Goal: Task Accomplishment & Management: Use online tool/utility

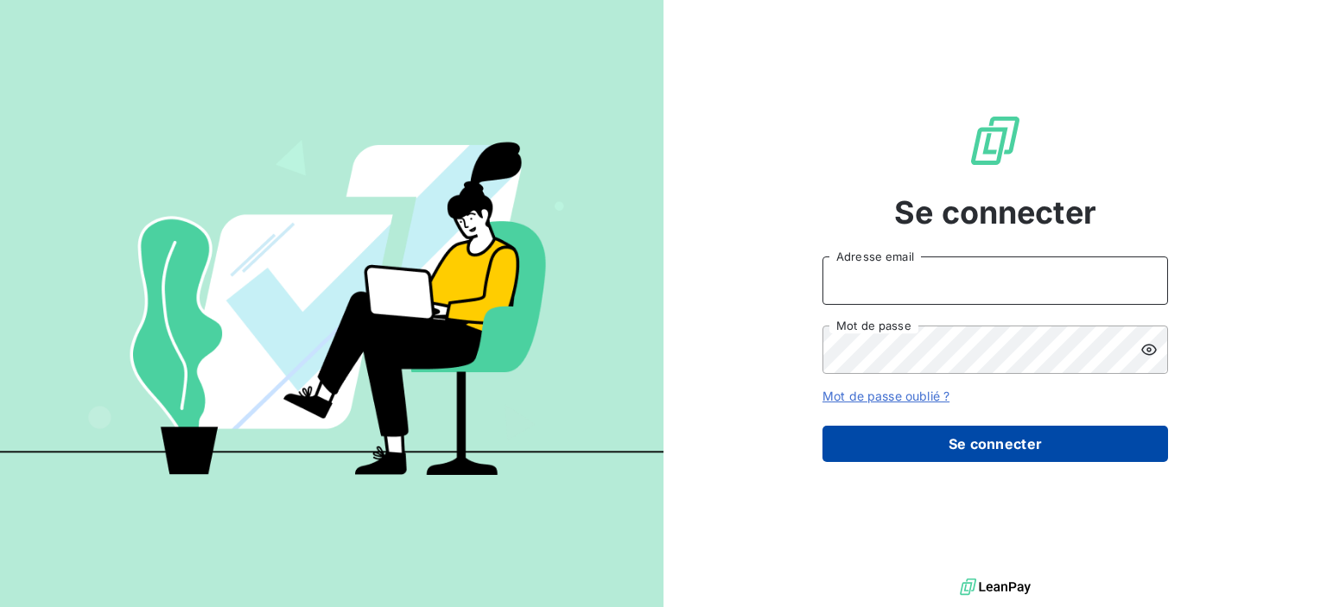
type input "lchiffre@thibaut.fr"
click at [862, 447] on button "Se connecter" at bounding box center [996, 444] width 346 height 36
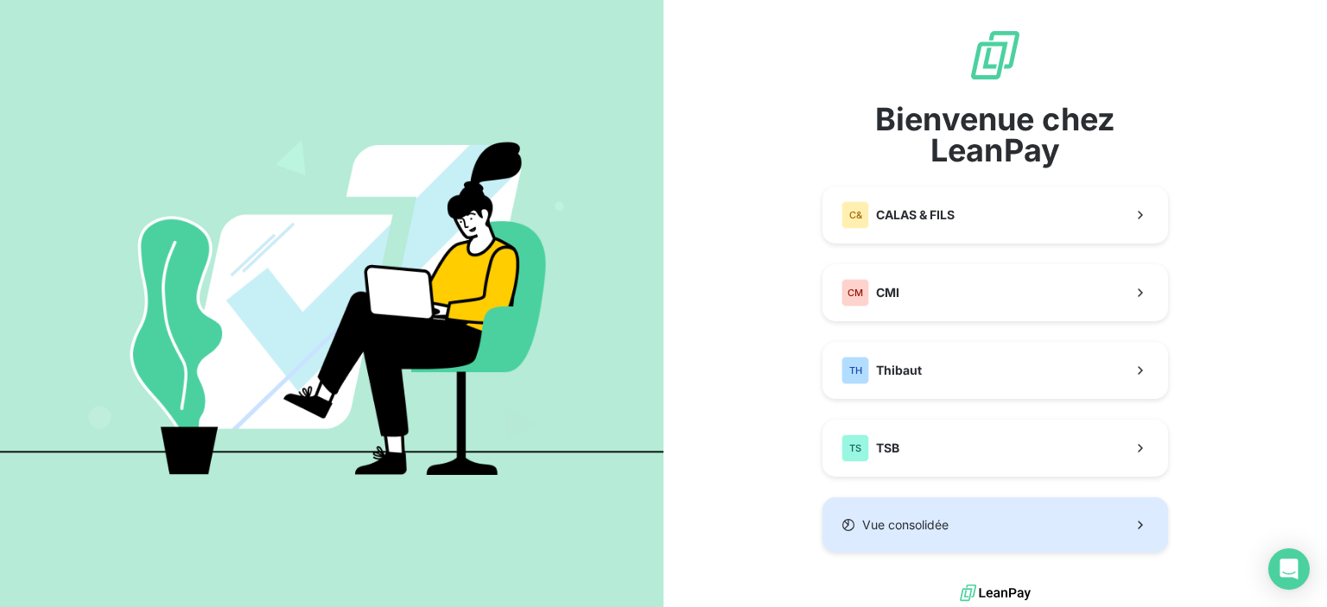
click at [893, 536] on button "Vue consolidée" at bounding box center [996, 525] width 346 height 55
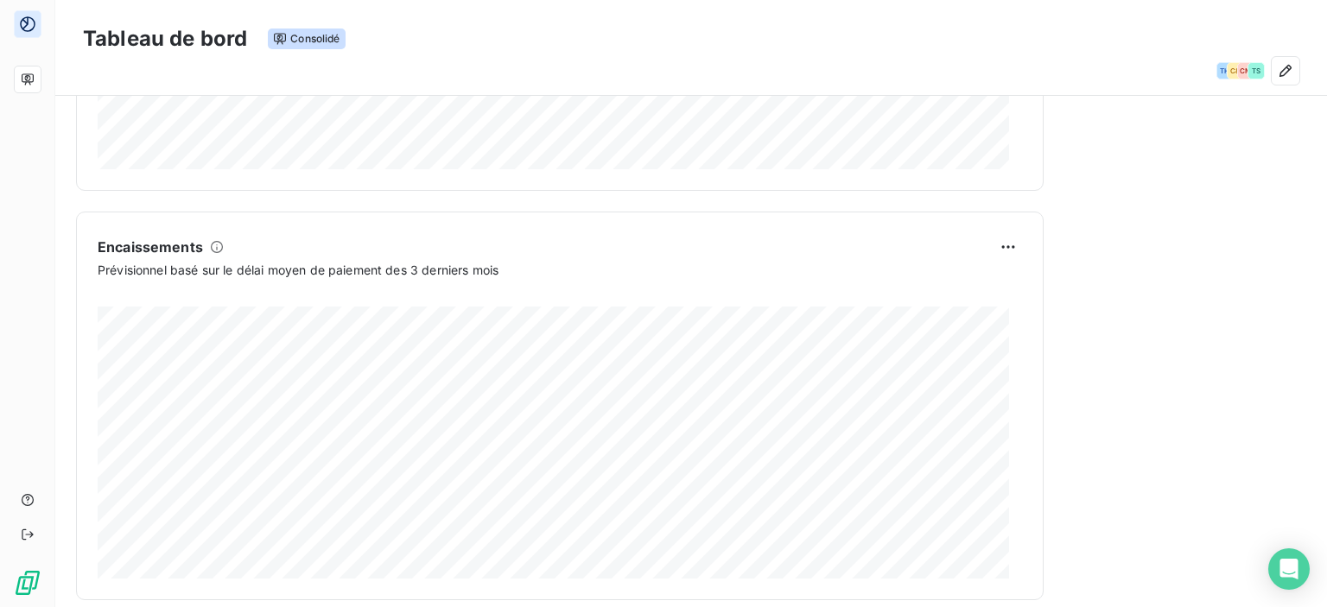
scroll to position [1058, 0]
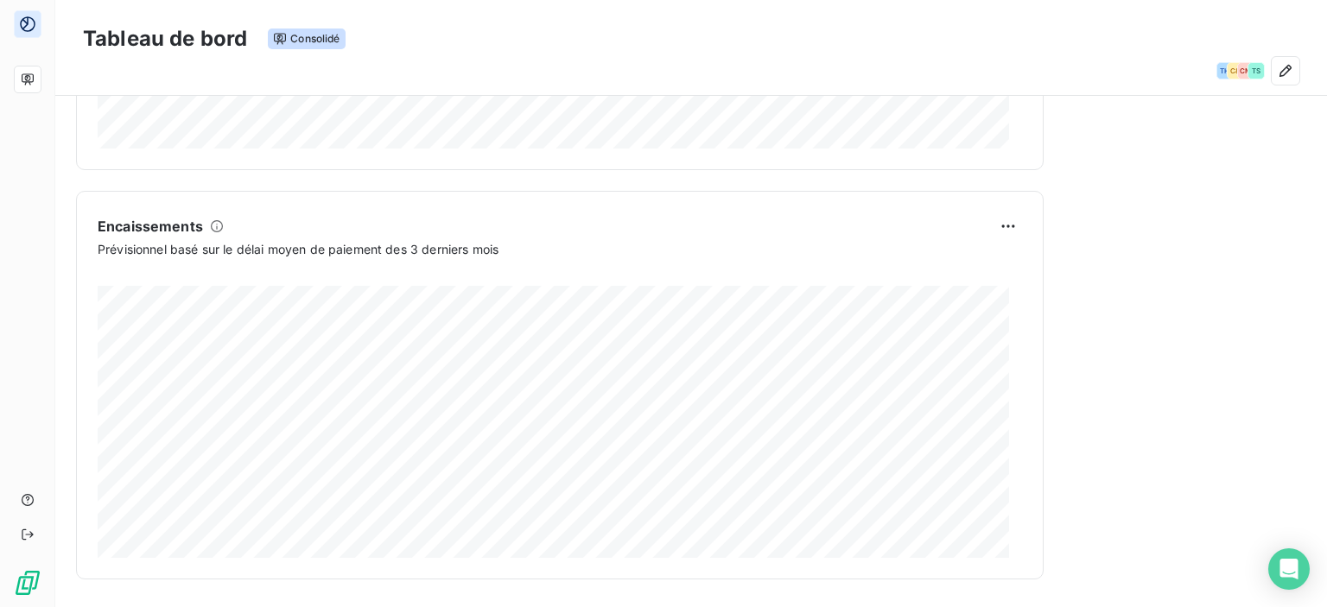
drag, startPoint x: 16, startPoint y: 4, endPoint x: 599, endPoint y: 68, distance: 586.7
click at [500, 3] on div "Tableau de bord Consolidé TH C& CM TS" at bounding box center [691, 48] width 1272 height 96
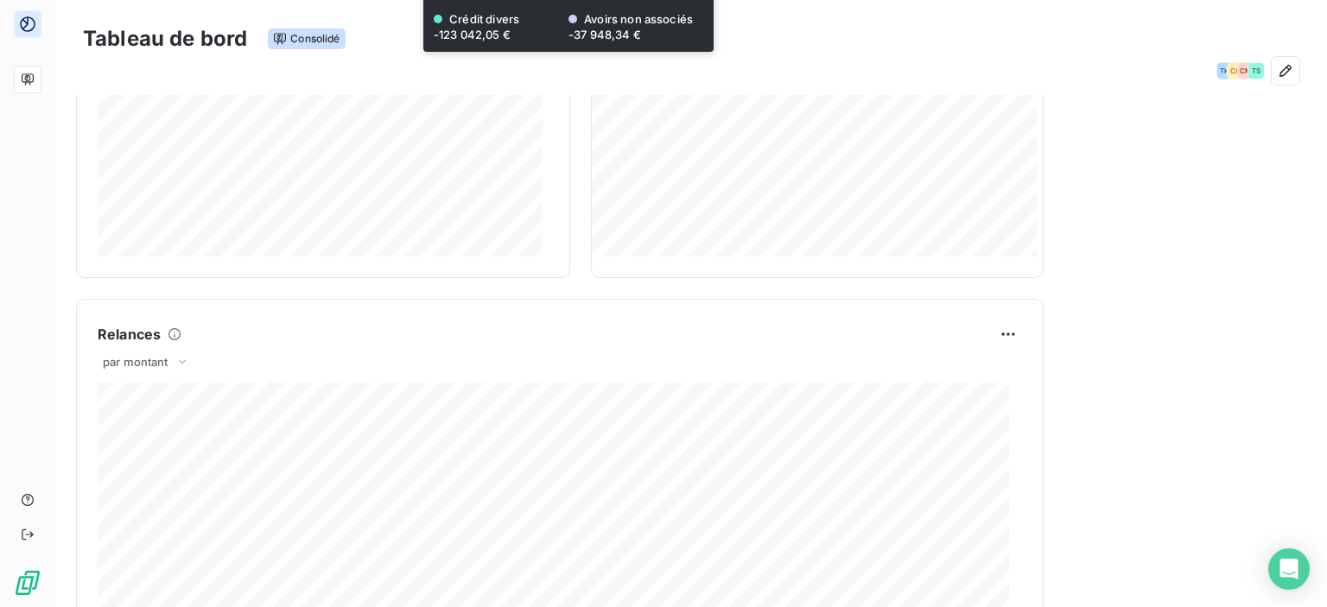
scroll to position [0, 0]
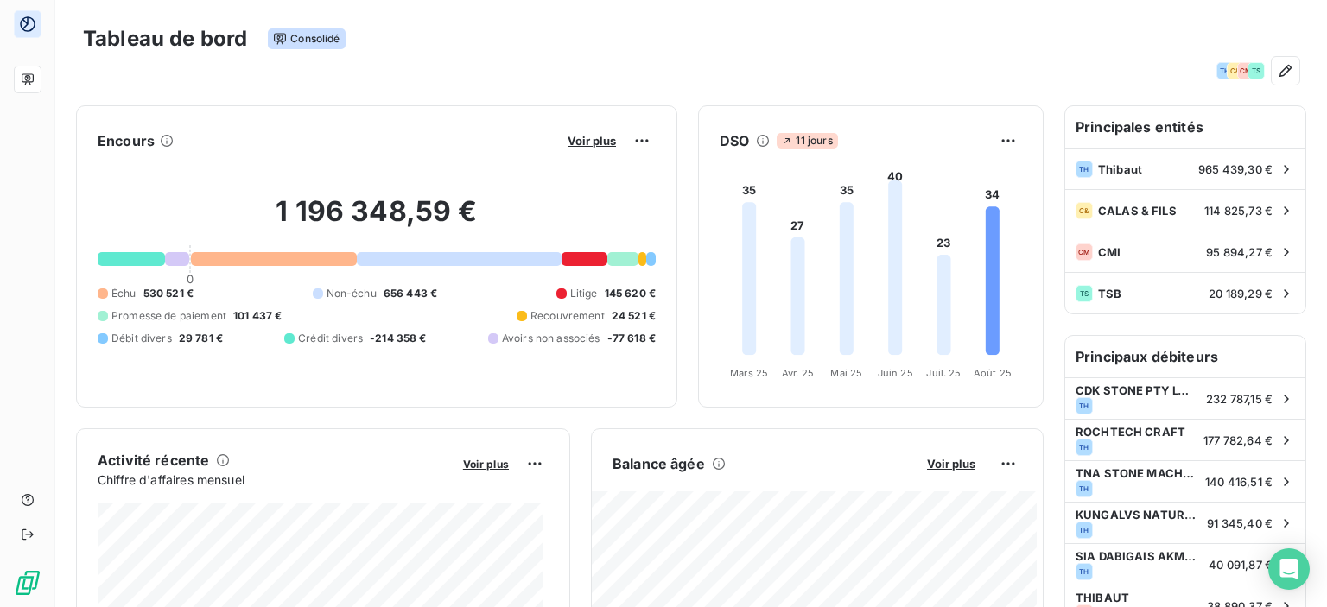
click at [1217, 68] on div "TH" at bounding box center [1225, 70] width 17 height 17
click at [1280, 67] on icon "button" at bounding box center [1286, 71] width 12 height 12
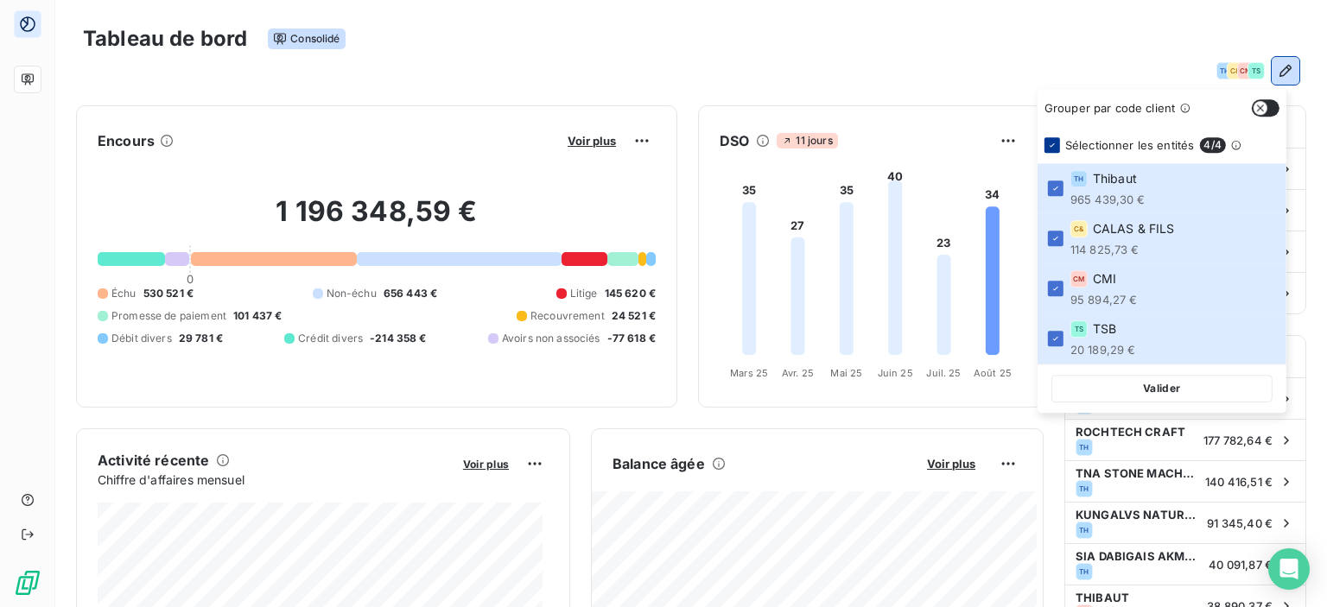
click at [1052, 144] on icon at bounding box center [1052, 144] width 5 height 3
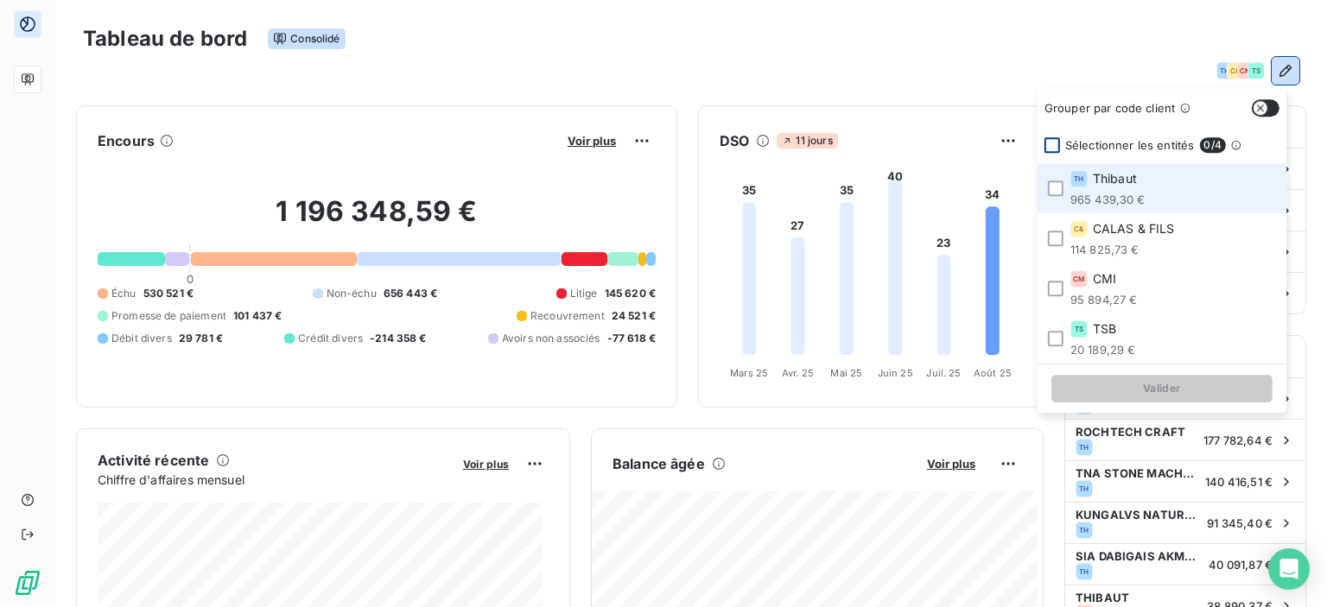
click at [1046, 183] on li "TH Thibaut 965 439,30 €" at bounding box center [1162, 188] width 249 height 50
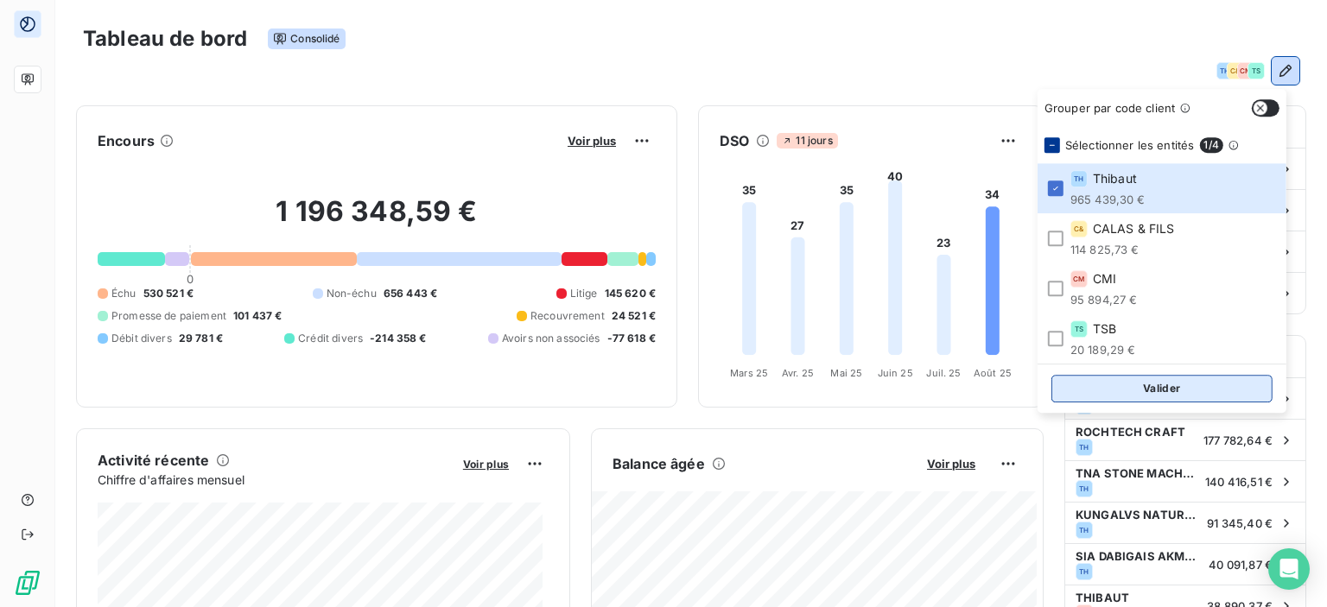
click at [1072, 391] on button "Valider" at bounding box center [1161, 389] width 221 height 28
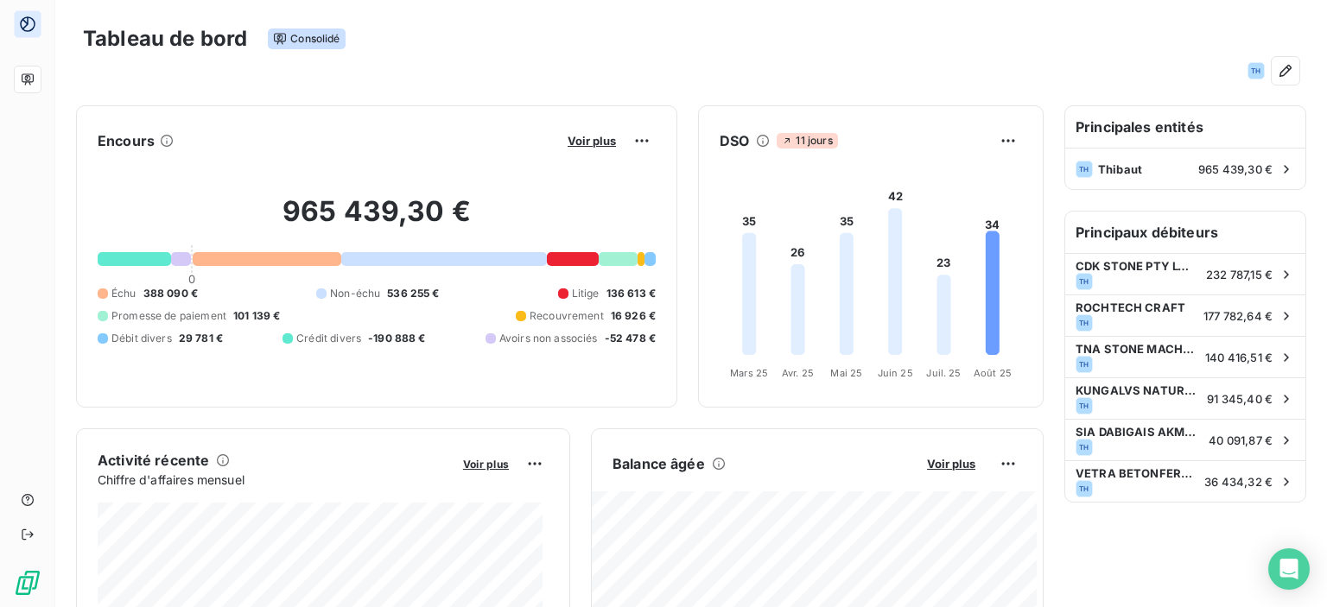
click at [501, 77] on div "TH" at bounding box center [691, 71] width 1217 height 28
click at [595, 140] on span "Voir plus" at bounding box center [592, 141] width 48 height 14
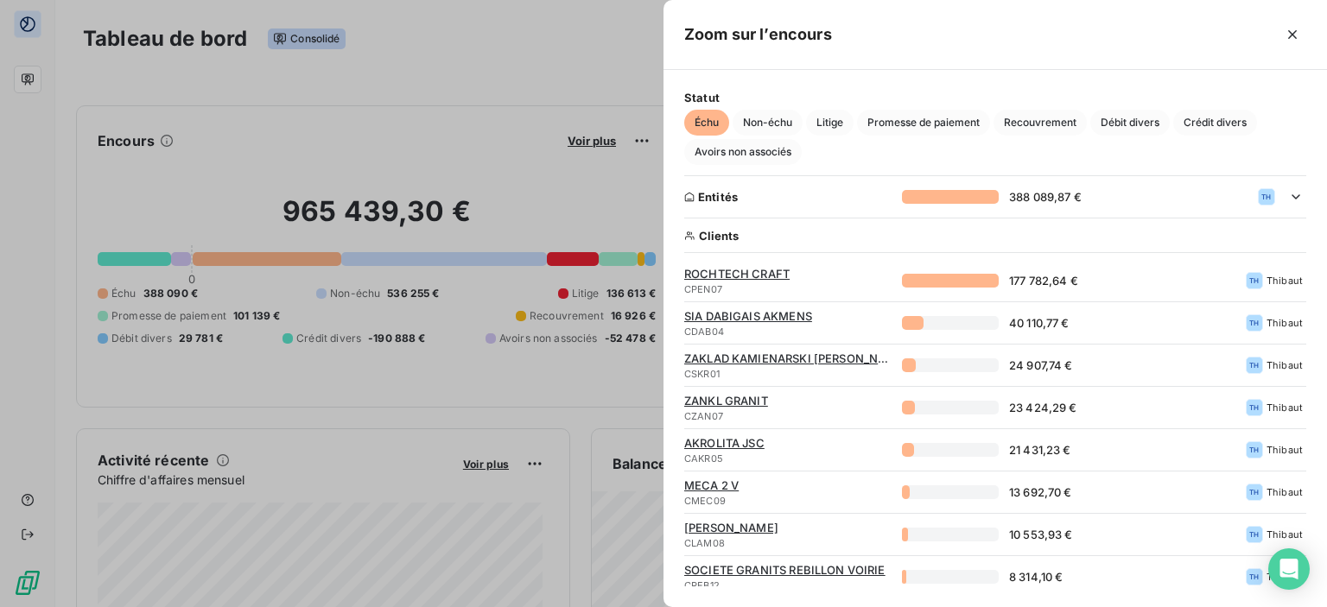
drag, startPoint x: 580, startPoint y: 94, endPoint x: 606, endPoint y: 117, distance: 34.3
click at [581, 94] on div at bounding box center [663, 303] width 1327 height 607
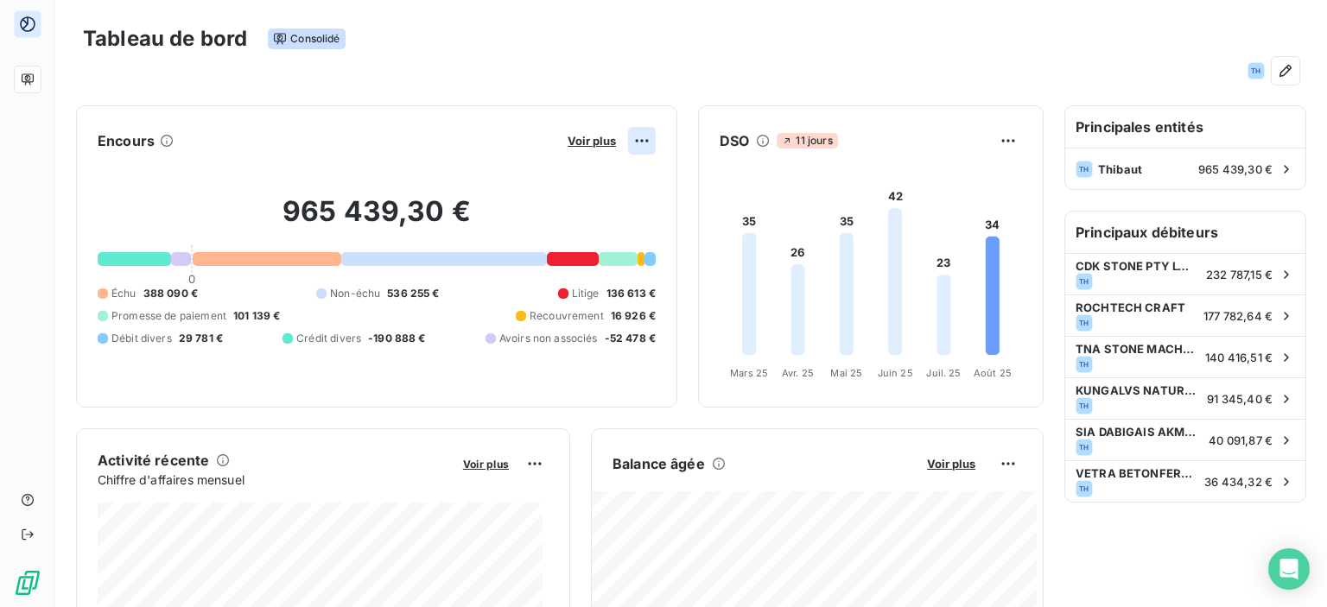
drag, startPoint x: 639, startPoint y: 159, endPoint x: 631, endPoint y: 149, distance: 13.5
click at [636, 155] on div "965 439,30 € 0 Échu 388 090 € Non-échu 536 255 € Litige 136 613 € Promesse de p…" at bounding box center [377, 271] width 558 height 232
click at [629, 143] on html "Tableau de bord Consolidé TH Encours Voir plus 965 439,30 € 0 Échu 388 090 € No…" at bounding box center [663, 303] width 1327 height 607
click at [994, 144] on html "Tableau de bord Consolidé TH Encours Voir plus 965 439,30 € 0 Échu 388 090 € No…" at bounding box center [663, 303] width 1327 height 607
click at [995, 144] on html "Tableau de bord Consolidé TH Encours Voir plus 965 439,30 € 0 Échu 388 090 € No…" at bounding box center [663, 303] width 1327 height 607
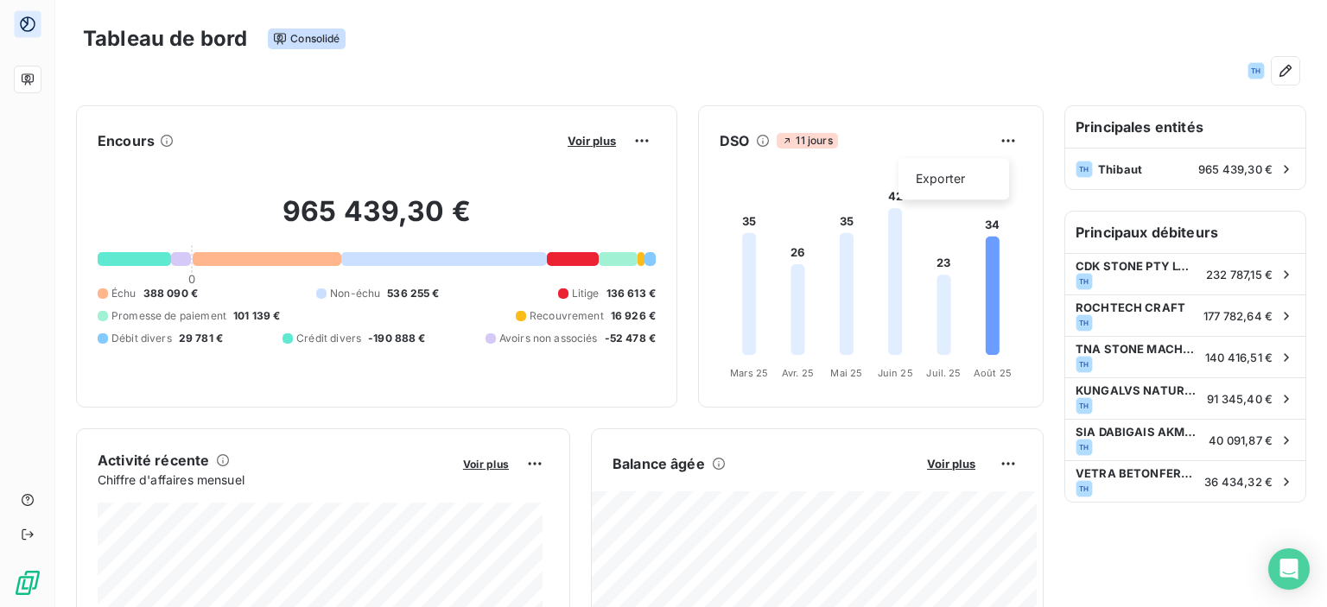
click at [854, 88] on html "Tableau de bord Consolidé TH Encours Voir plus 965 439,30 € 0 Échu 388 090 € No…" at bounding box center [663, 303] width 1327 height 607
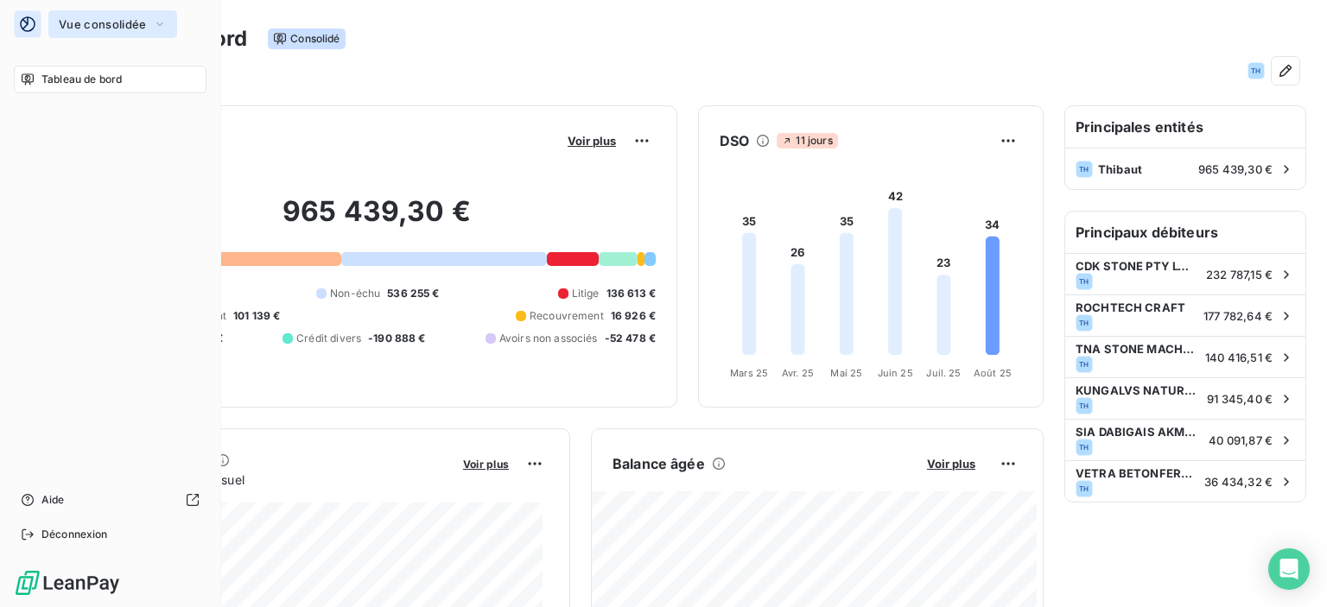
click at [146, 27] on button "Vue consolidée" at bounding box center [112, 24] width 129 height 28
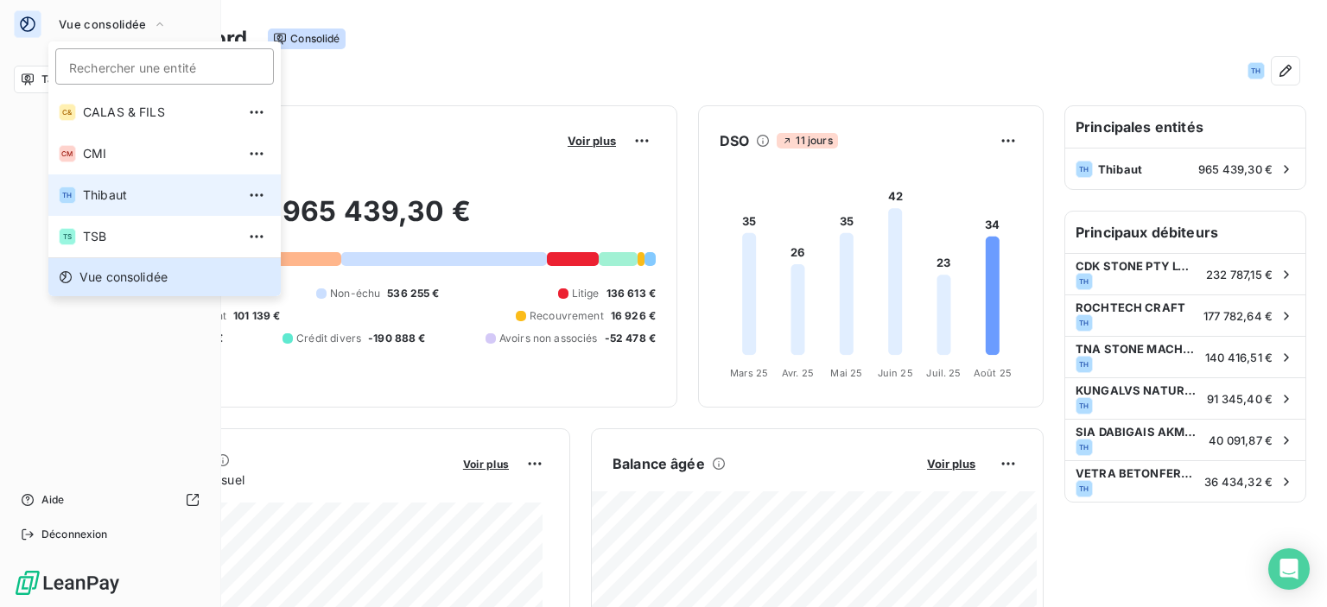
click at [106, 184] on li "TH Thibaut" at bounding box center [164, 195] width 232 height 41
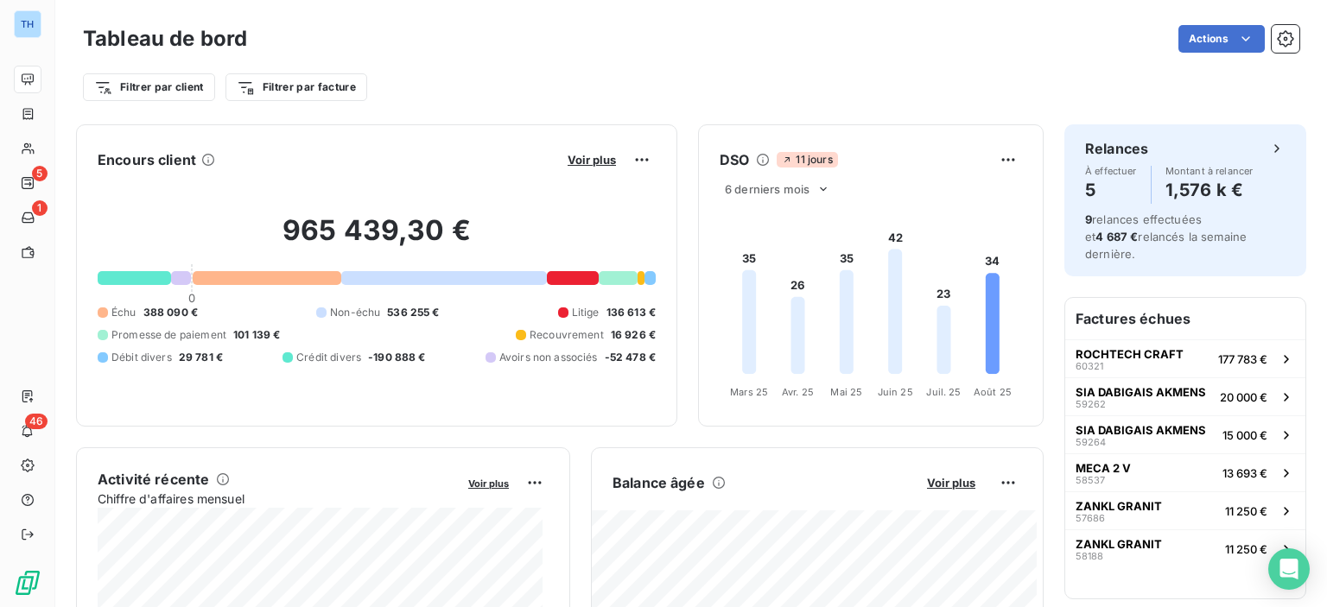
click at [141, 92] on html "TH 5 1 46 Tableau de bord Actions Filtrer par client Filtrer par facture Encour…" at bounding box center [663, 303] width 1327 height 607
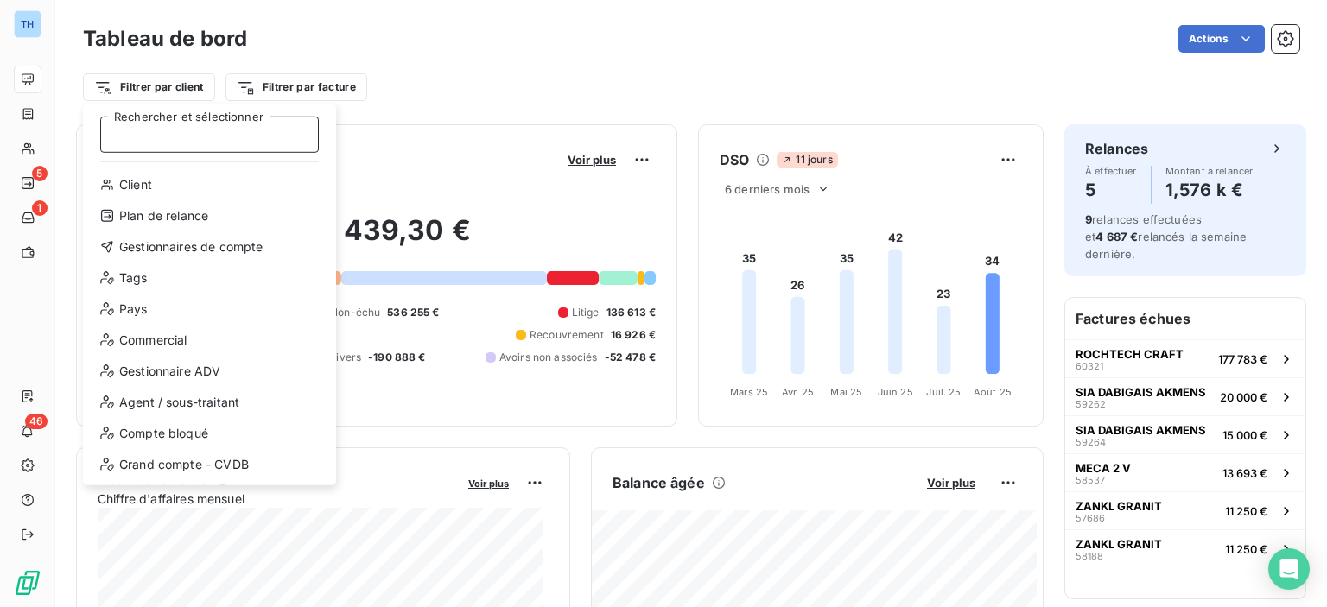
click at [170, 139] on input "Rechercher et sélectionner" at bounding box center [209, 135] width 219 height 36
type input "p"
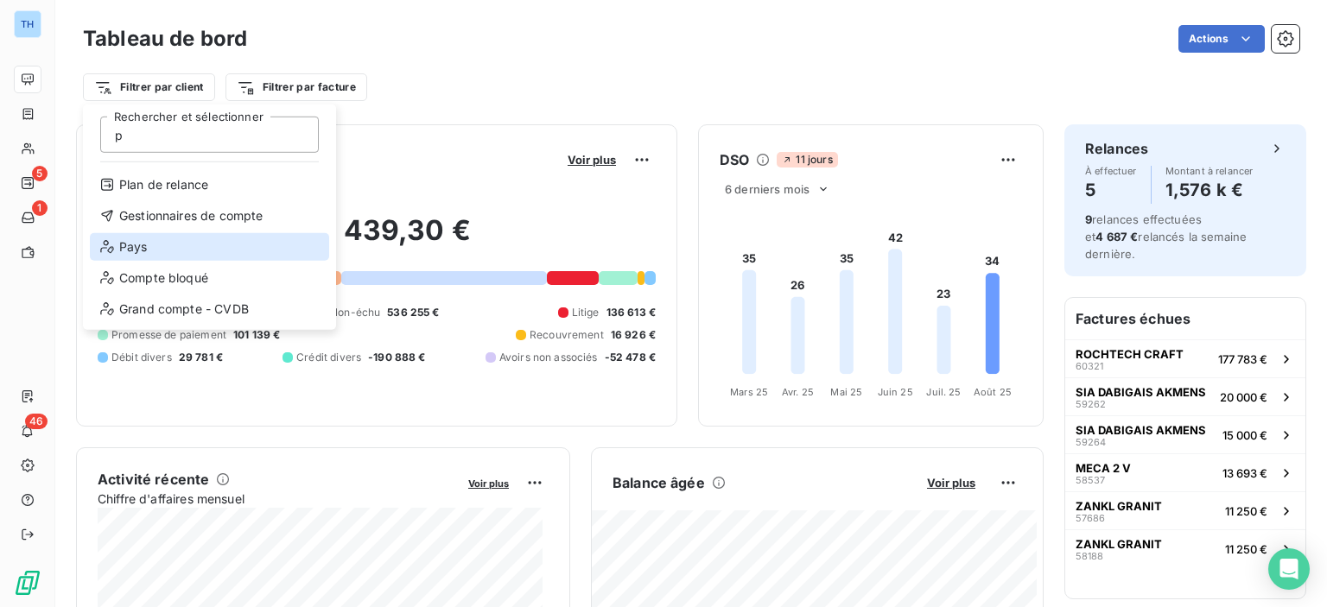
click at [143, 245] on div "Pays" at bounding box center [209, 247] width 239 height 28
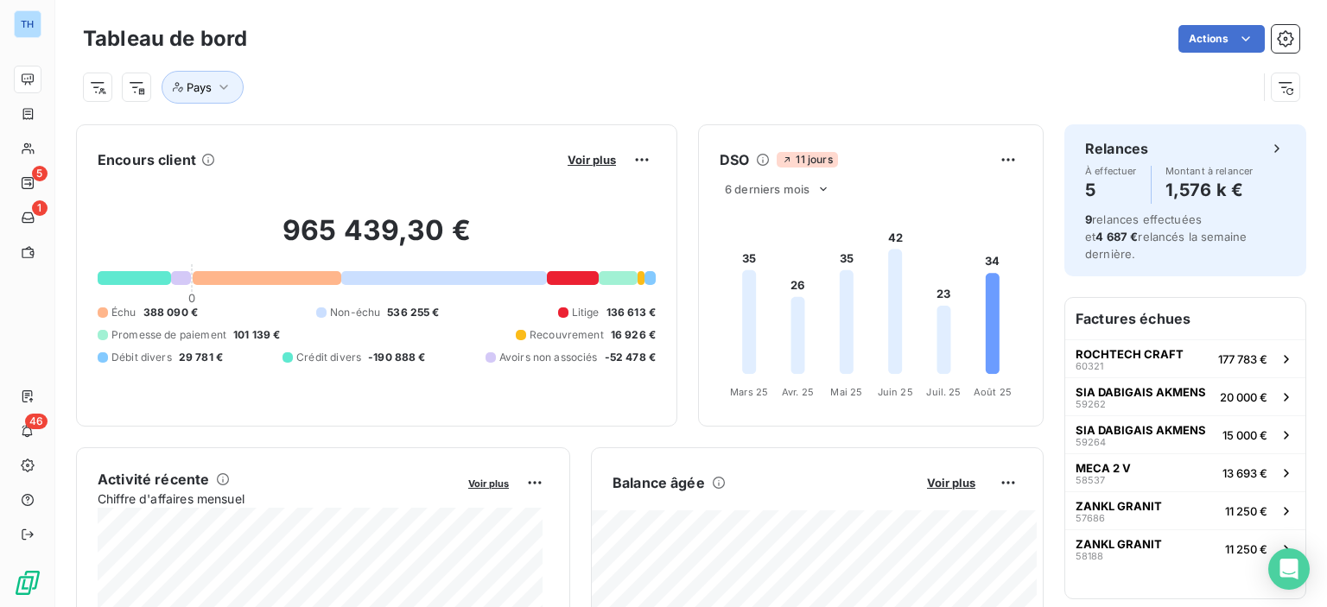
click at [470, 21] on div "Tableau de bord Actions Pays" at bounding box center [691, 57] width 1272 height 114
click at [232, 87] on icon "button" at bounding box center [223, 87] width 17 height 17
click at [414, 41] on div "Actions" at bounding box center [784, 39] width 1032 height 28
click at [219, 81] on icon "button" at bounding box center [223, 87] width 17 height 17
click at [406, 143] on div at bounding box center [477, 132] width 249 height 36
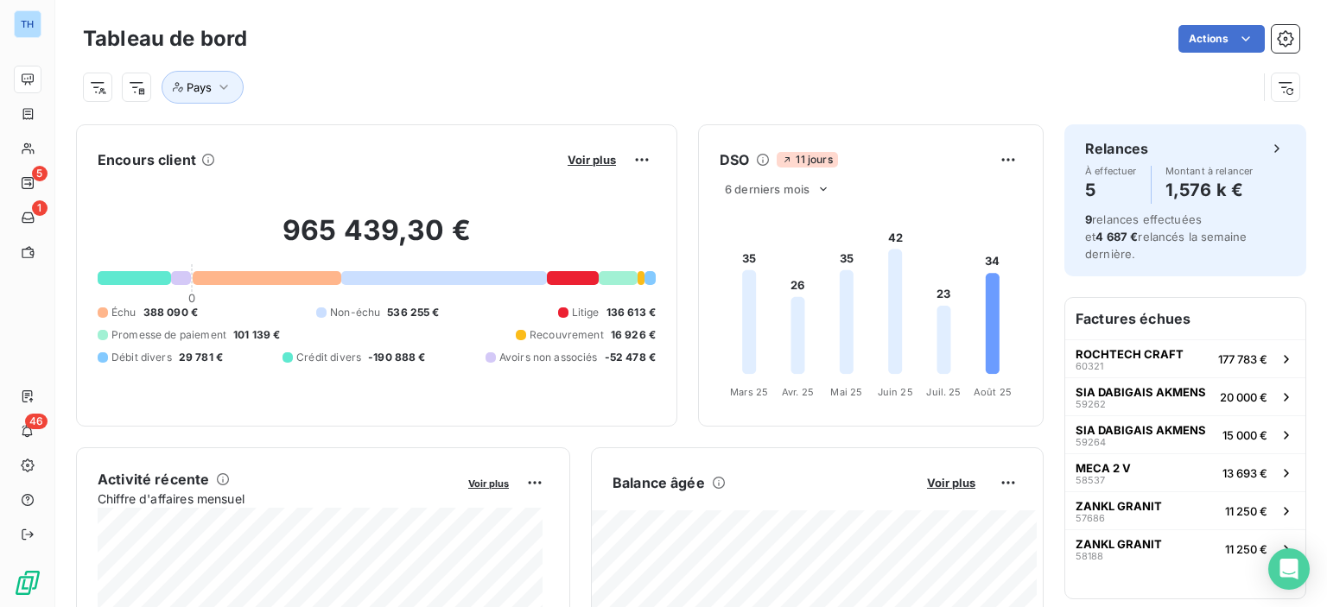
click at [377, 58] on div "Pays" at bounding box center [691, 80] width 1217 height 47
click at [97, 92] on html "TH 5 1 46 Tableau de bord Actions Pays Encours client Voir plus 965 439,30 € 0 …" at bounding box center [663, 303] width 1327 height 607
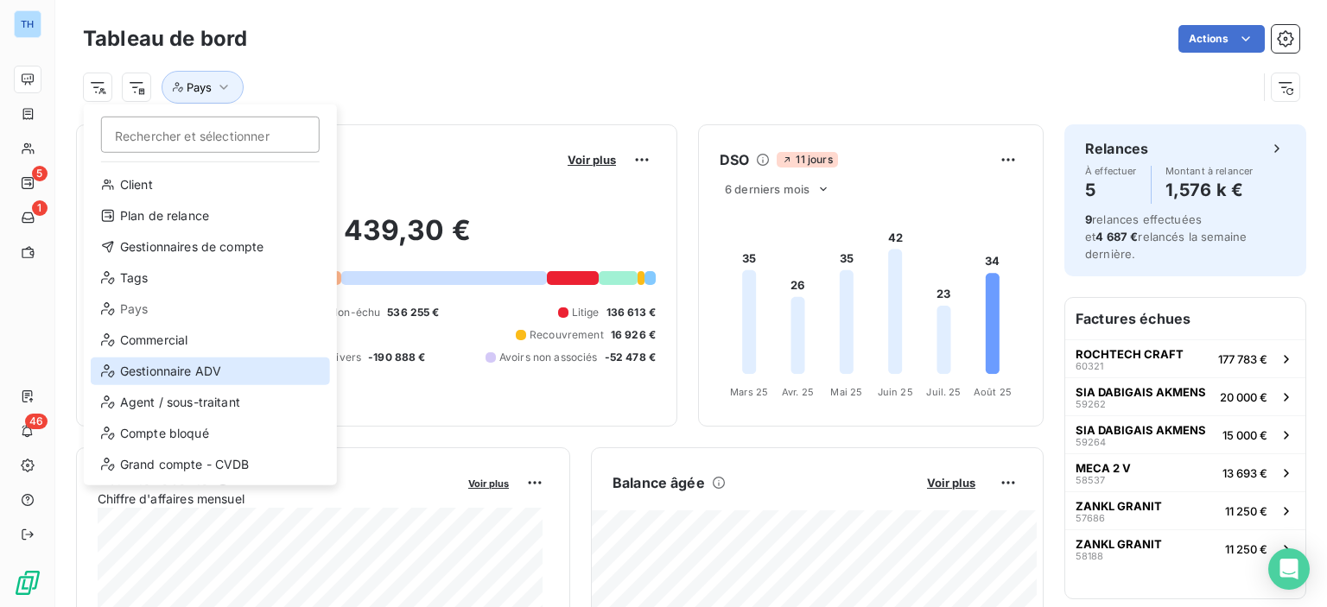
click at [196, 372] on div "Gestionnaire ADV" at bounding box center [210, 372] width 239 height 28
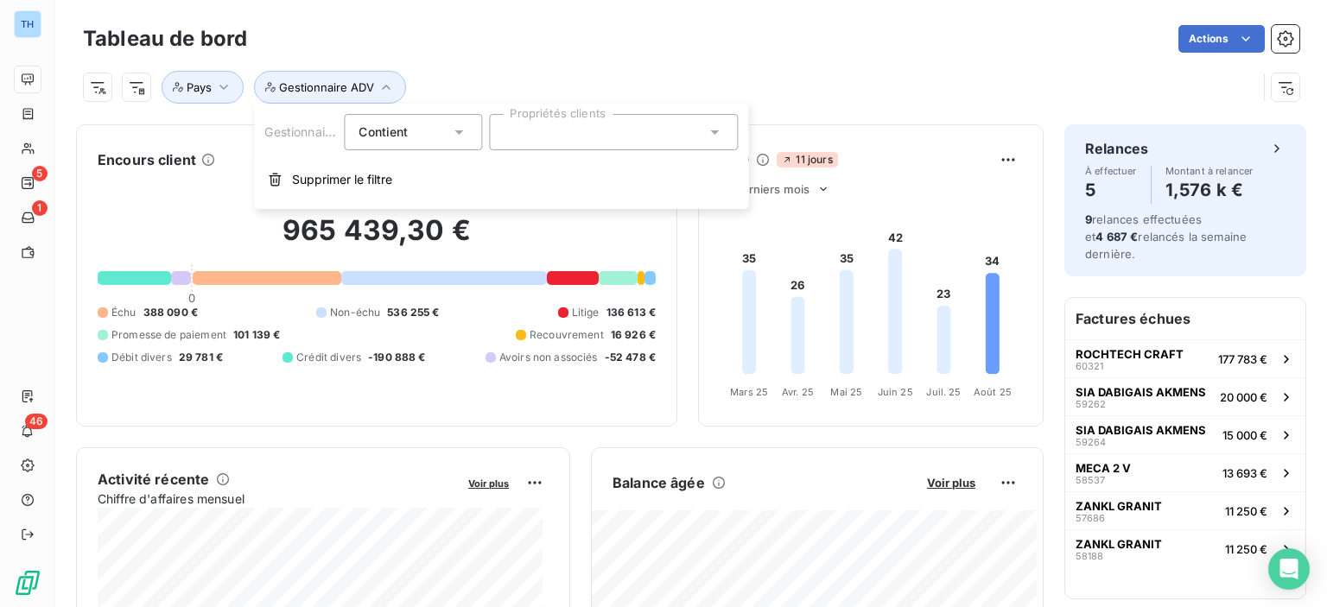
click at [540, 140] on div at bounding box center [613, 132] width 249 height 36
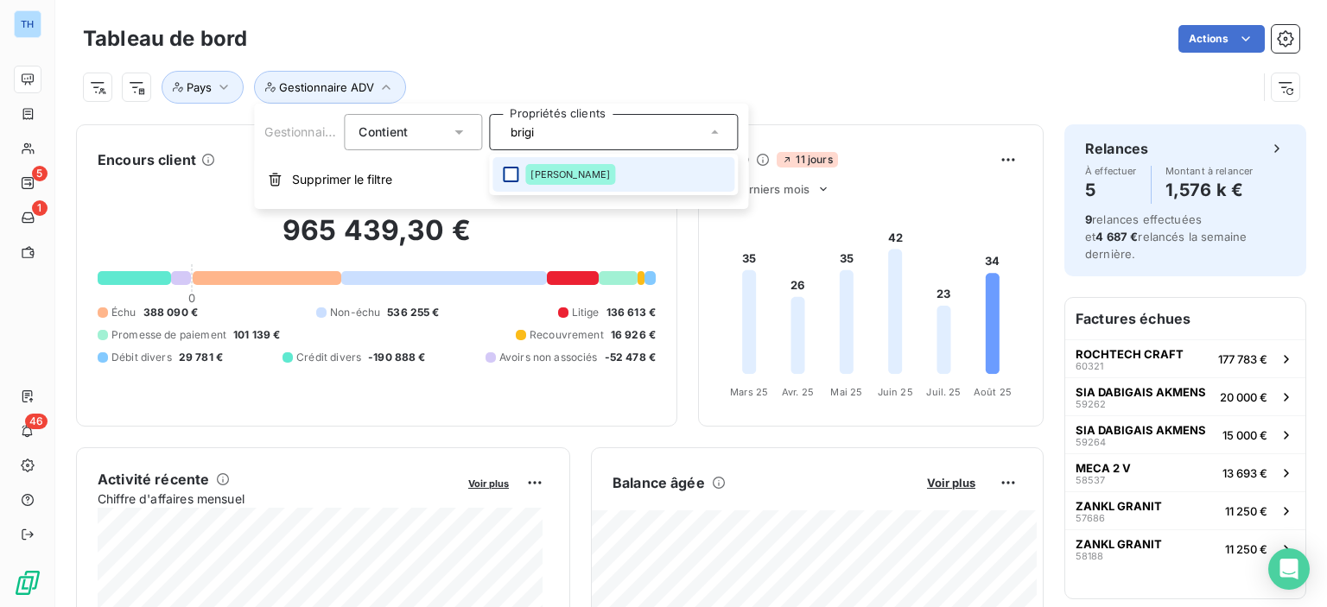
type input "brigi"
click at [505, 179] on div at bounding box center [511, 175] width 16 height 16
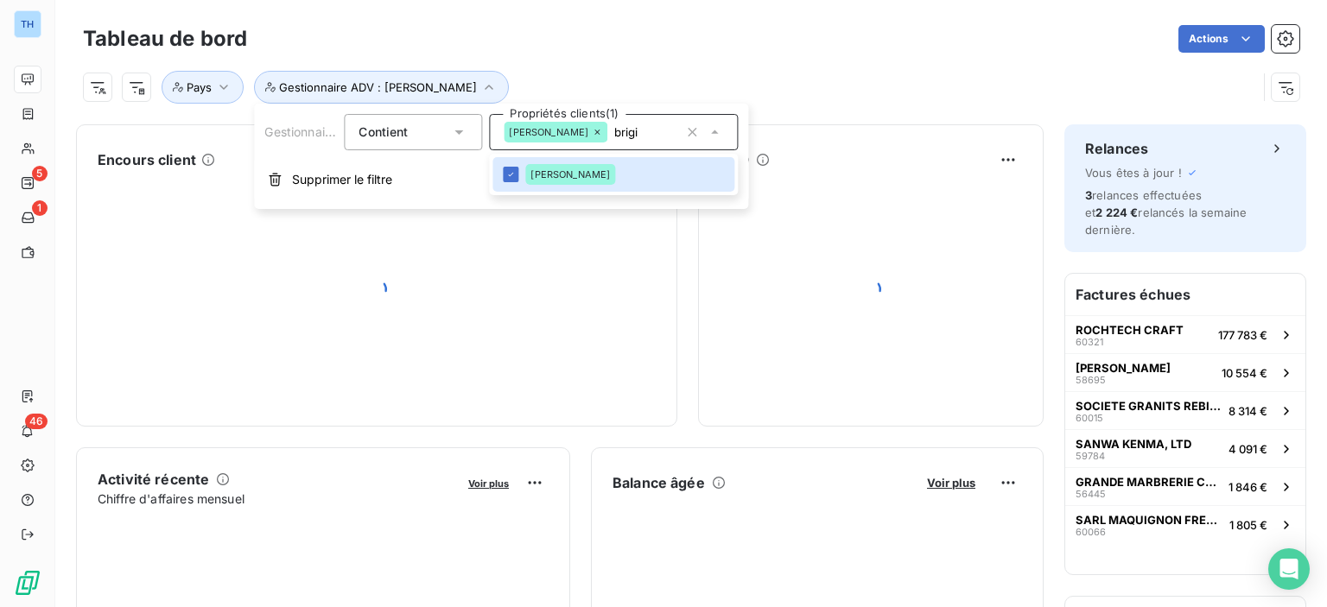
click at [593, 67] on div "Pays Gestionnaire ADV : Brigitte Pelard" at bounding box center [691, 80] width 1217 height 47
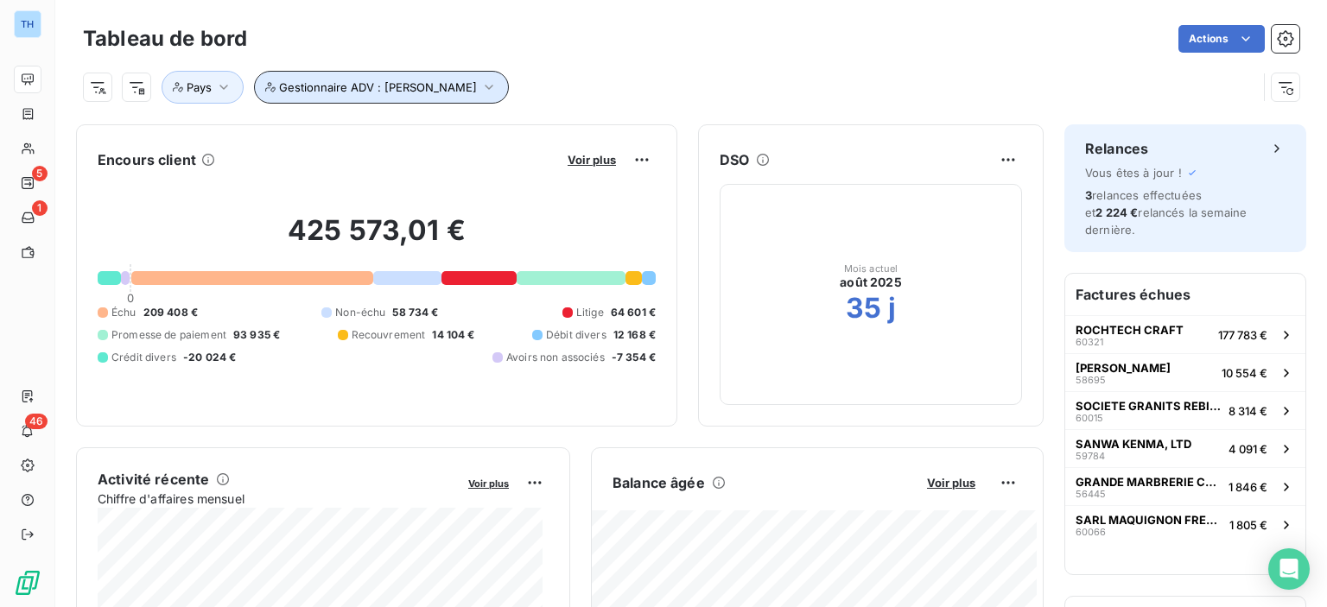
click at [480, 84] on icon "button" at bounding box center [488, 87] width 17 height 17
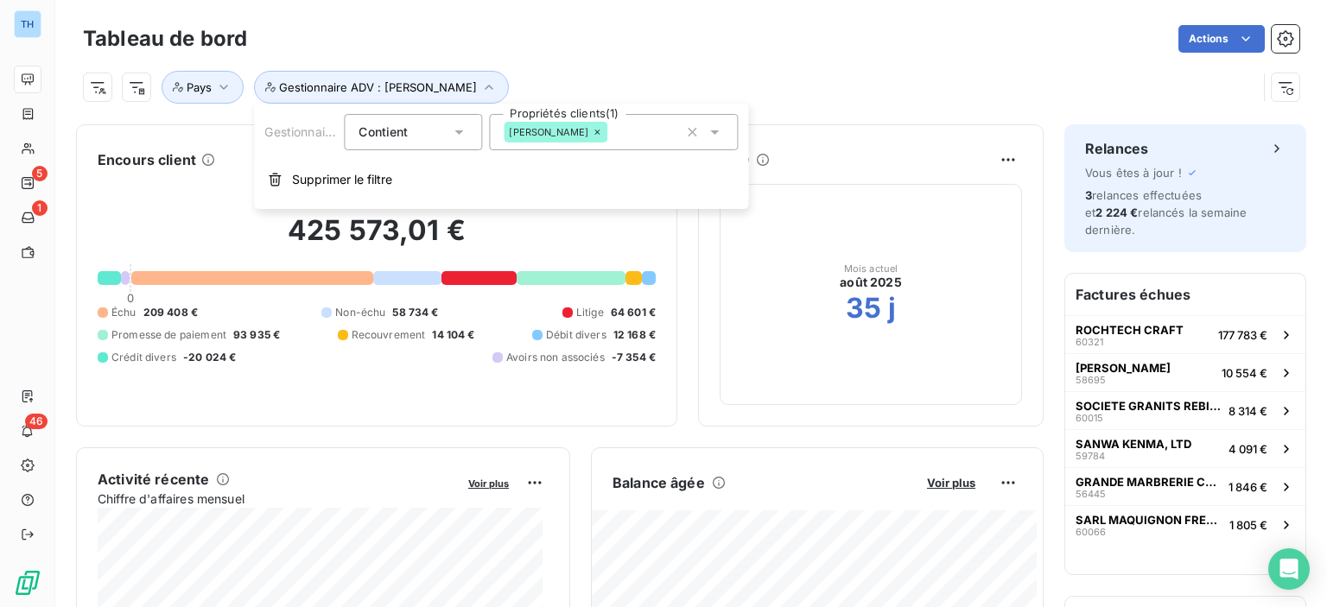
drag, startPoint x: 317, startPoint y: 181, endPoint x: 626, endPoint y: 65, distance: 329.5
click at [318, 181] on span "Supprimer le filtre" at bounding box center [342, 179] width 100 height 17
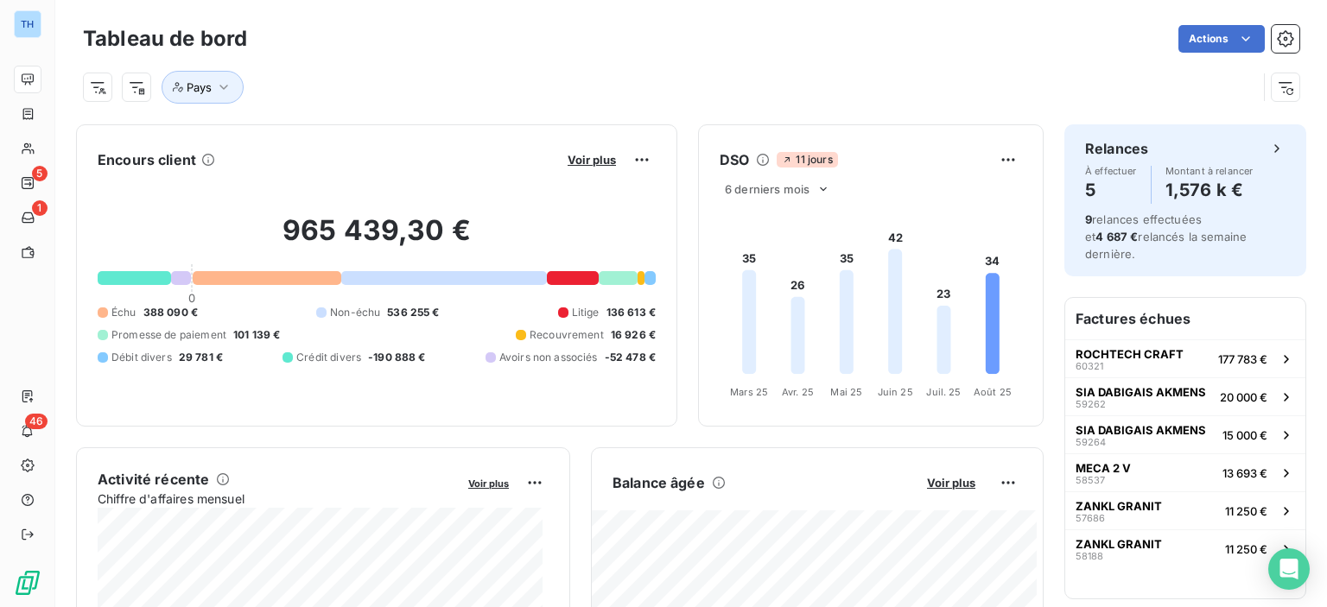
click at [627, 65] on div "Pays" at bounding box center [691, 80] width 1217 height 47
